Goal: Task Accomplishment & Management: Use online tool/utility

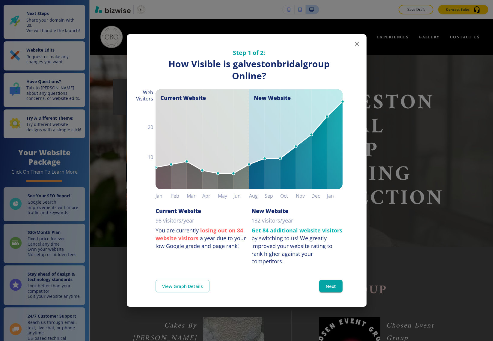
click at [353, 43] on icon "button" at bounding box center [357, 44] width 4 height 4
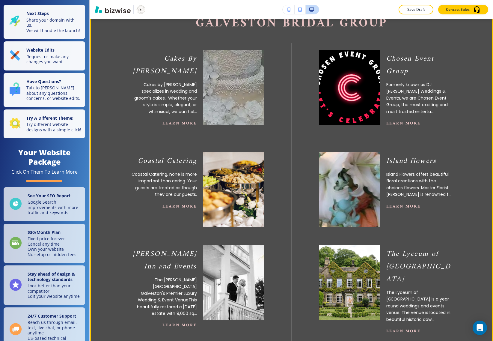
scroll to position [262, 0]
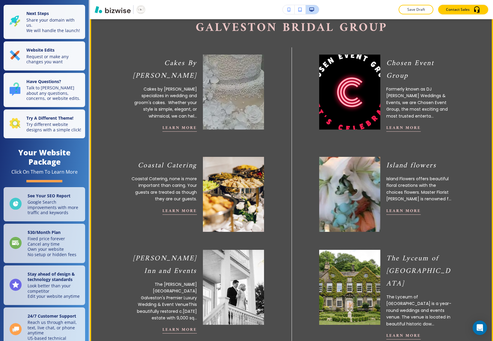
click at [353, 97] on img at bounding box center [349, 92] width 67 height 82
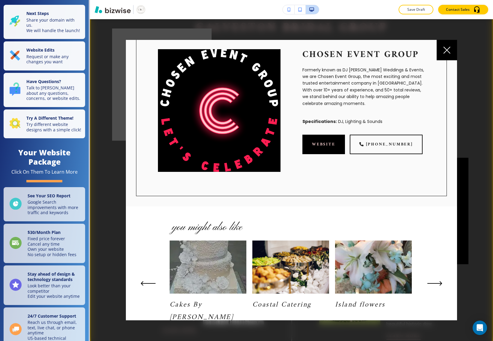
scroll to position [0, 0]
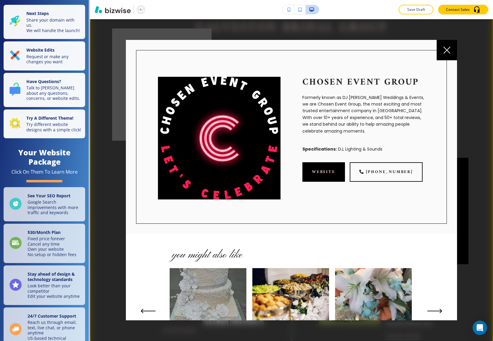
click at [353, 50] on div at bounding box center [447, 50] width 20 height 20
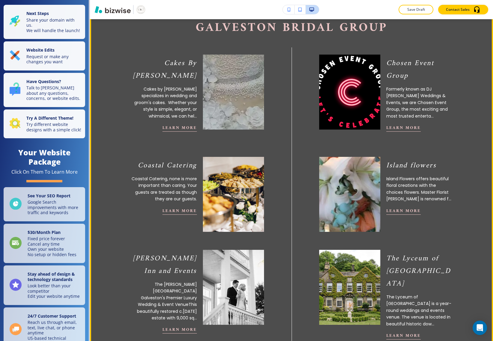
click at [222, 106] on img at bounding box center [233, 92] width 67 height 82
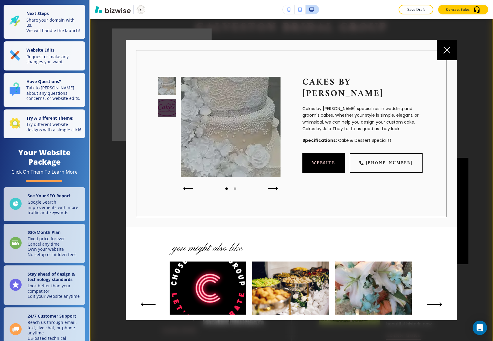
click at [353, 52] on icon at bounding box center [447, 50] width 7 height 7
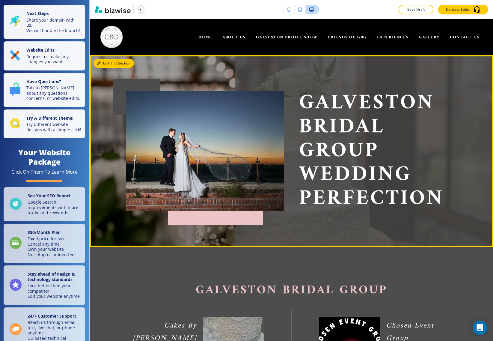
click at [101, 64] on button "Edit This Section" at bounding box center [114, 63] width 40 height 9
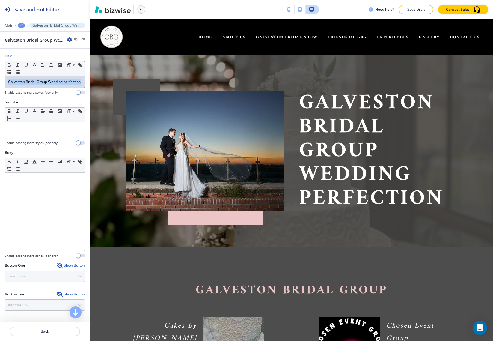
drag, startPoint x: 38, startPoint y: 89, endPoint x: 1, endPoint y: 79, distance: 37.8
click at [1, 79] on div "Title Small Normal Large Huge Galveston Bridal Group Wedding perfection Enable …" at bounding box center [45, 76] width 90 height 46
click at [51, 64] on icon "button" at bounding box center [51, 64] width 5 height 5
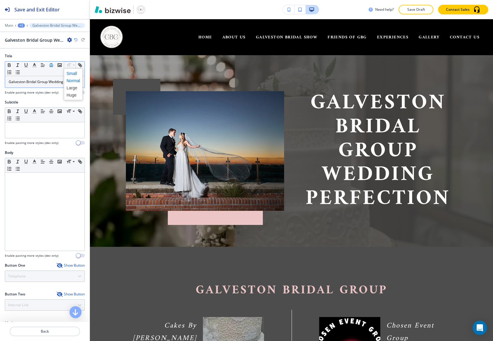
click at [76, 75] on span at bounding box center [73, 73] width 13 height 7
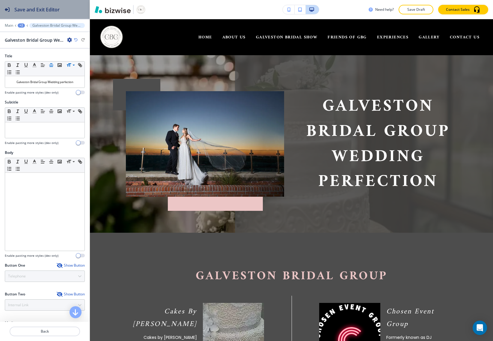
click at [55, 10] on h2 "Save and Exit Editor" at bounding box center [36, 9] width 45 height 7
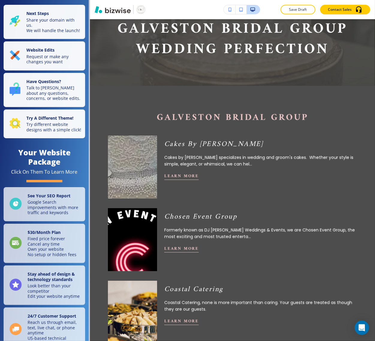
scroll to position [306, 0]
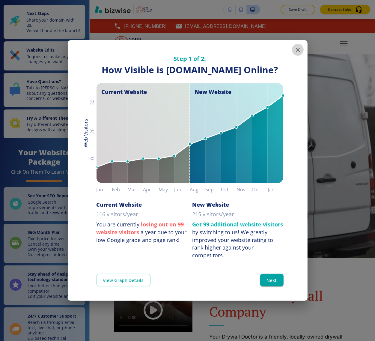
click at [298, 46] on icon "button" at bounding box center [297, 49] width 7 height 7
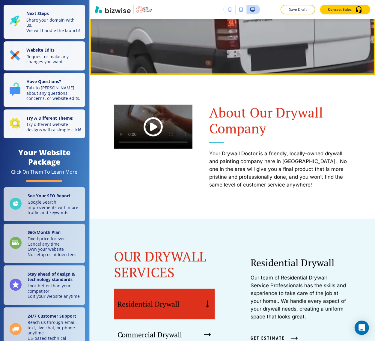
scroll to position [225, 0]
